Goal: Task Accomplishment & Management: Use online tool/utility

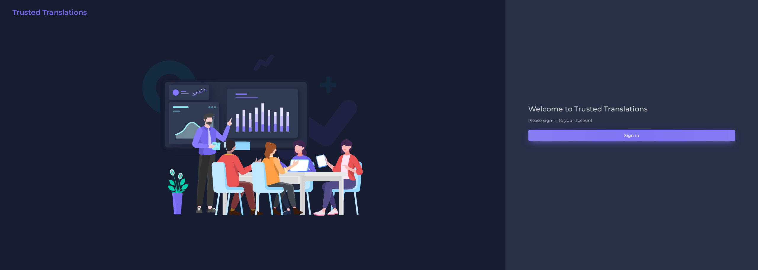
click at [640, 137] on button "Sign in" at bounding box center [632, 135] width 207 height 11
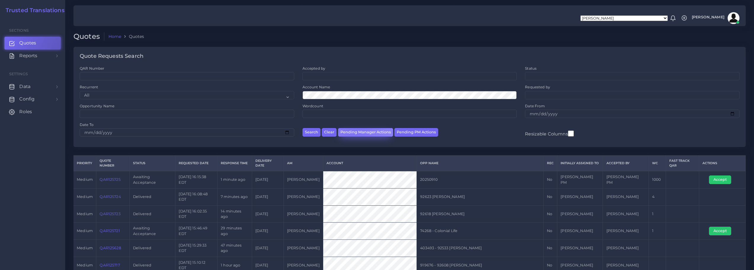
click at [356, 133] on button "Pending Manager Actions" at bounding box center [365, 132] width 55 height 9
select select "awaiting_manager_initial_review"
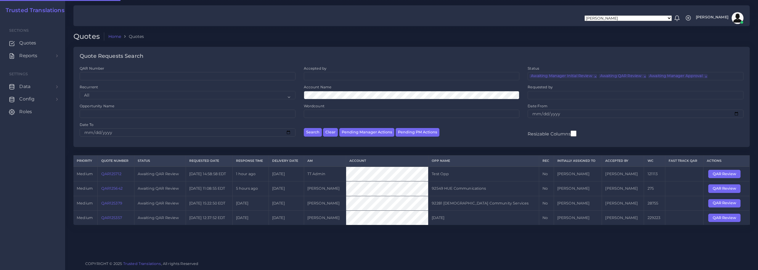
scroll to position [14, 0]
click at [111, 218] on link "QAR125357" at bounding box center [111, 217] width 21 height 4
click at [329, 132] on button "Clear" at bounding box center [330, 132] width 15 height 9
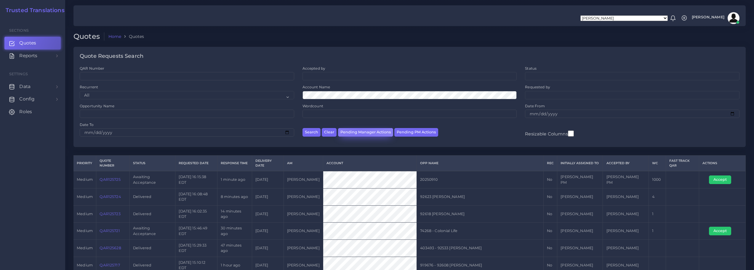
click at [359, 132] on button "Pending Manager Actions" at bounding box center [365, 132] width 55 height 9
select select "awaiting_manager_initial_review"
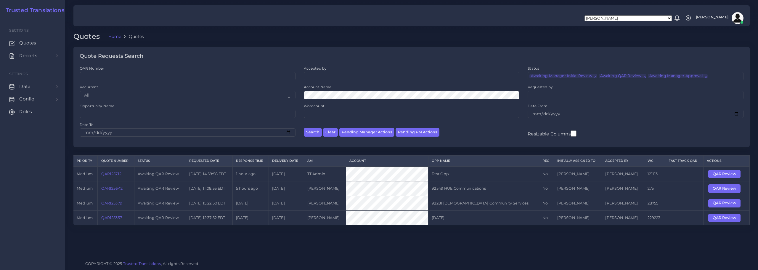
click at [110, 219] on link "QAR125357" at bounding box center [111, 217] width 21 height 4
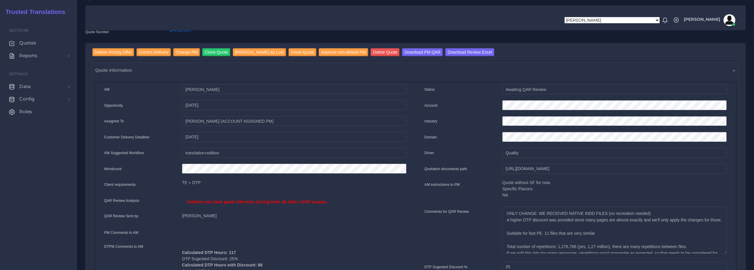
scroll to position [30, 0]
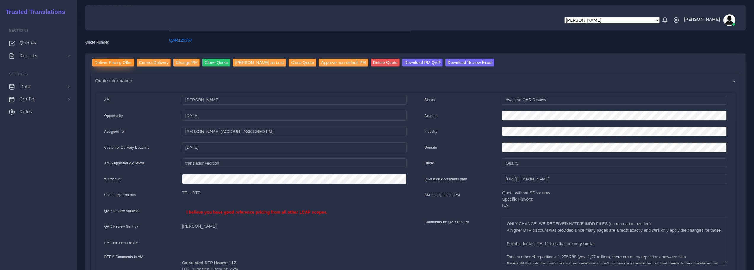
click at [111, 63] on input "Deliver Pricing Offer" at bounding box center [113, 63] width 42 height 8
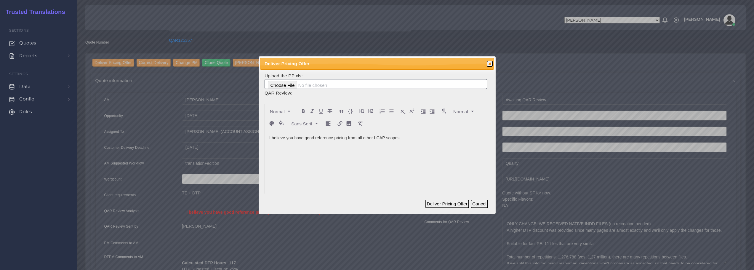
click at [420, 137] on p "I believe you have good reference pricing from all other LCAP scopes." at bounding box center [375, 138] width 213 height 6
click at [439, 201] on button "Deliver Pricing Offer" at bounding box center [447, 204] width 44 height 8
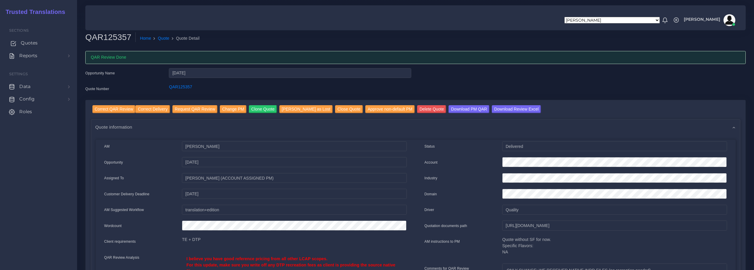
click at [30, 41] on span "Quotes" at bounding box center [29, 43] width 17 height 7
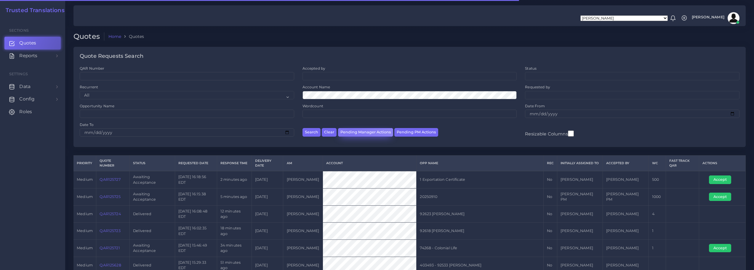
click at [349, 131] on button "Pending Manager Actions" at bounding box center [365, 132] width 55 height 9
select select "awaiting_manager_initial_review"
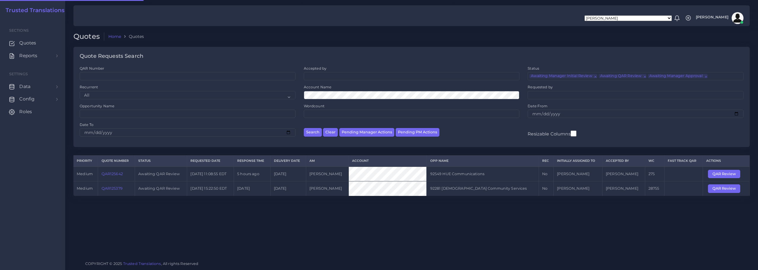
scroll to position [14, 0]
click at [115, 174] on link "QAR125642" at bounding box center [112, 174] width 21 height 4
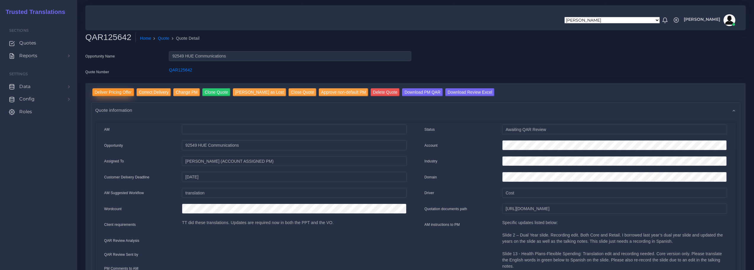
click at [110, 92] on input "Deliver Pricing Offer" at bounding box center [113, 92] width 42 height 8
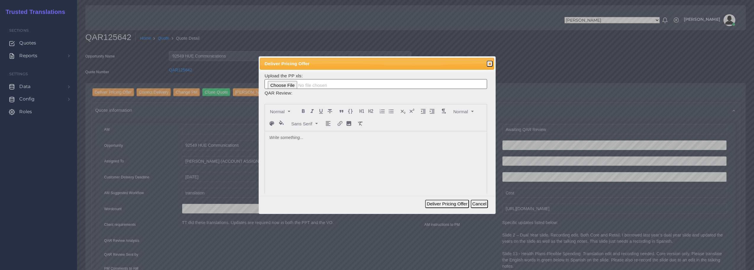
click at [303, 144] on div at bounding box center [376, 175] width 222 height 89
click at [403, 139] on p "For the translation component, please check former orders to catch rates as thi…" at bounding box center [375, 141] width 213 height 12
click at [0, 0] on lt-span "rates ," at bounding box center [0, 0] width 0 height 0
click at [427, 140] on p "For the translation component, please check former orders to catch rates, as th…" at bounding box center [375, 141] width 213 height 12
click at [387, 144] on p "For the translation component, please check former orders to catch rates, as th…" at bounding box center [375, 141] width 213 height 12
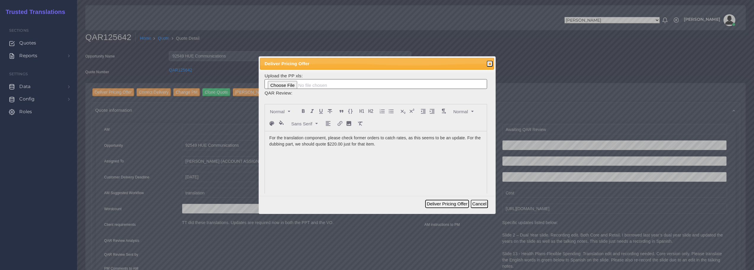
click at [449, 205] on button "Deliver Pricing Offer" at bounding box center [447, 204] width 44 height 8
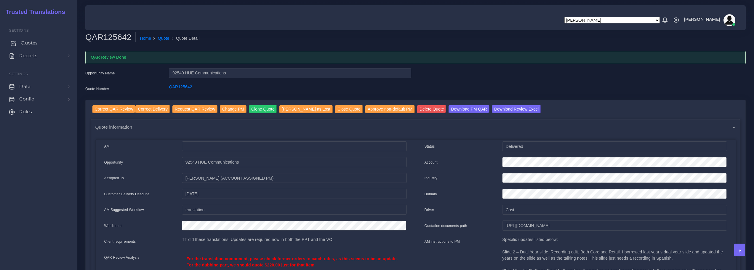
click at [28, 44] on span "Quotes" at bounding box center [29, 43] width 17 height 7
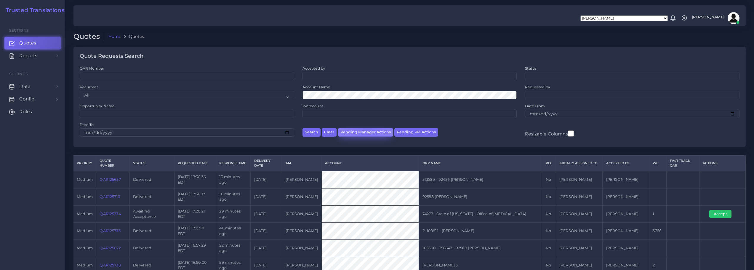
click at [366, 130] on button "Pending Manager Actions" at bounding box center [365, 132] width 55 height 9
select select "awaiting_manager_initial_review"
